Goal: Information Seeking & Learning: Learn about a topic

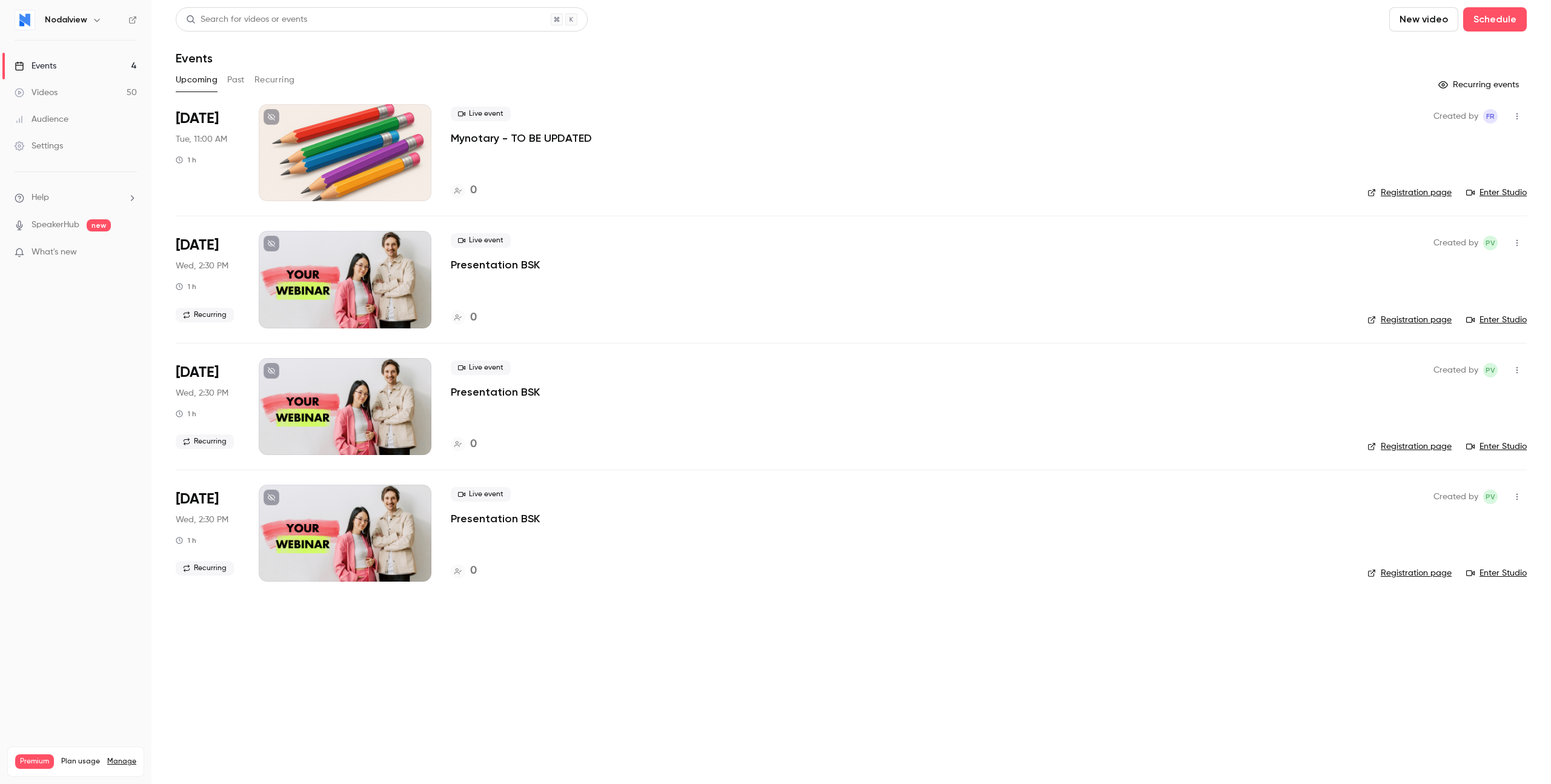
click at [236, 89] on button "Past" at bounding box center [236, 79] width 17 height 19
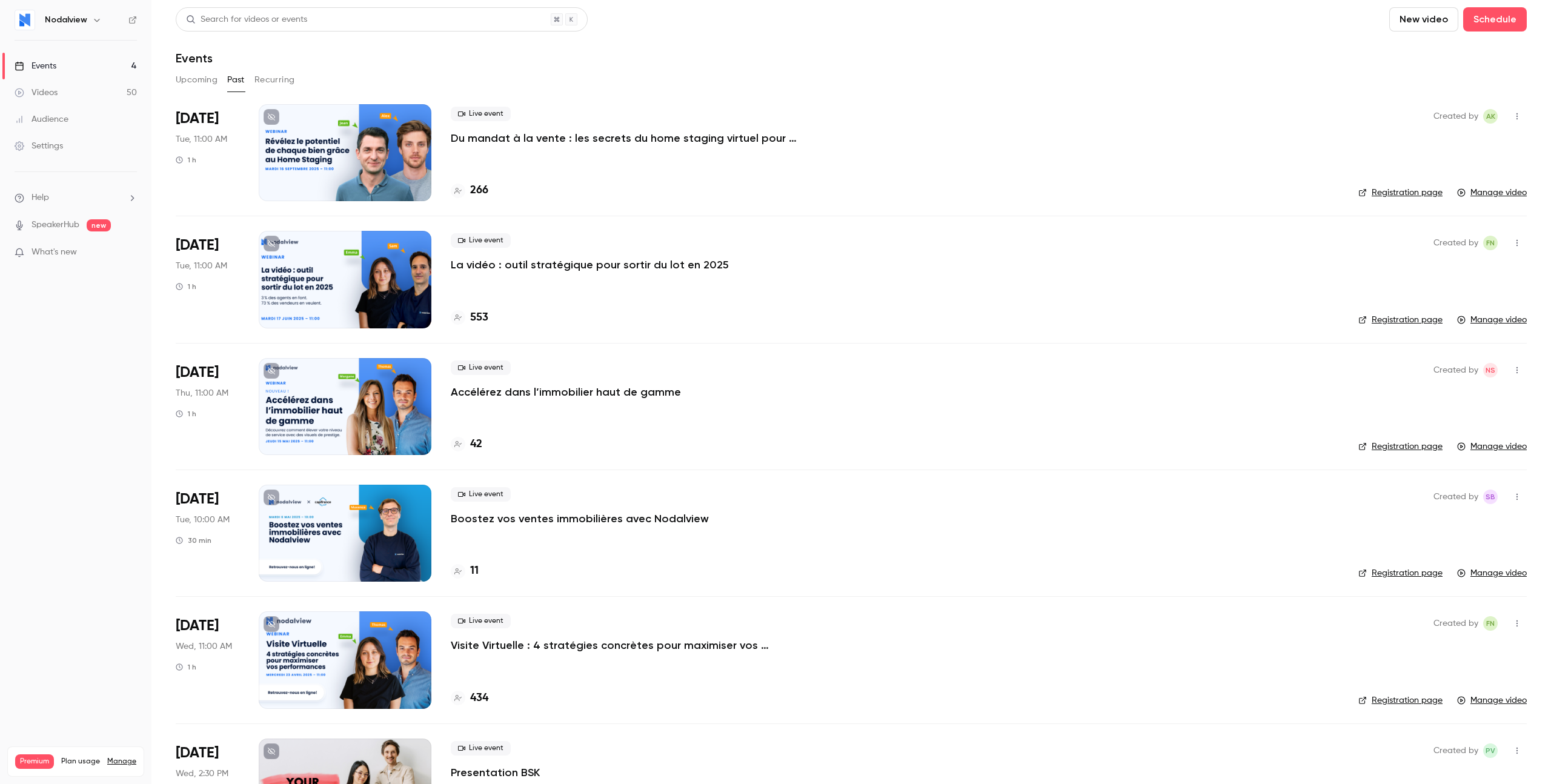
click at [352, 155] on div at bounding box center [345, 152] width 173 height 97
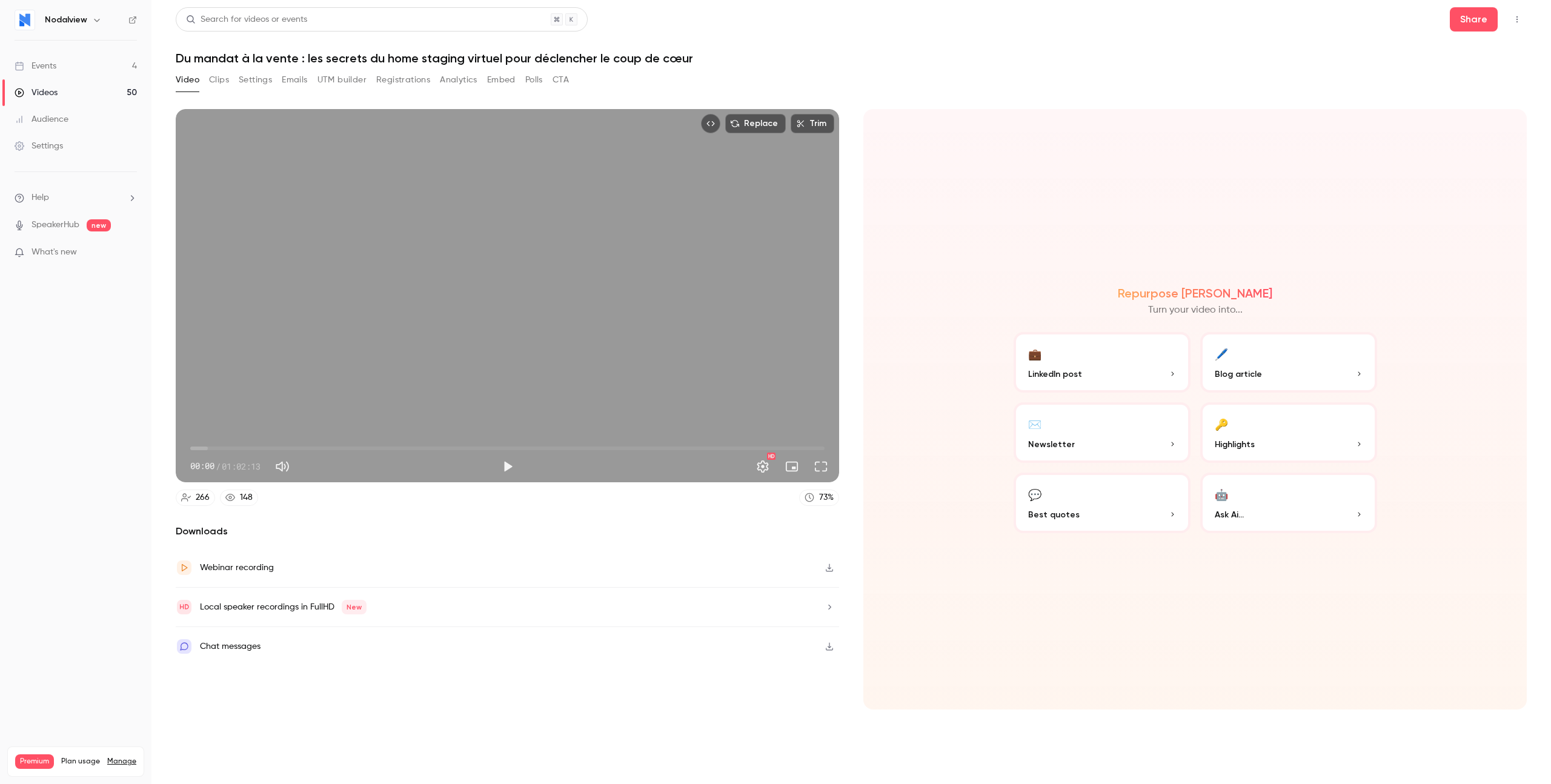
click at [466, 80] on button "Analytics" at bounding box center [458, 79] width 37 height 19
